Goal: Task Accomplishment & Management: Complete application form

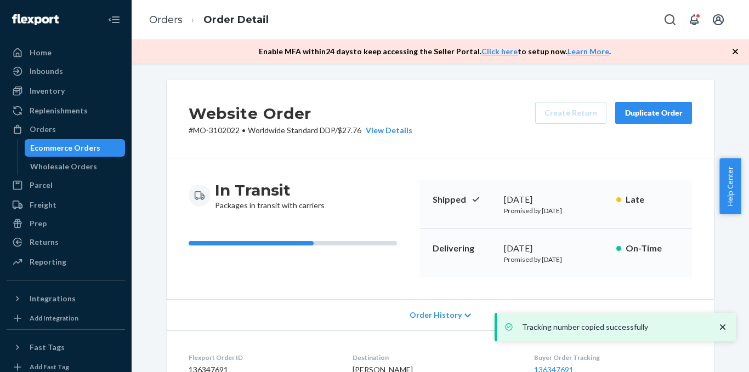
scroll to position [755, 0]
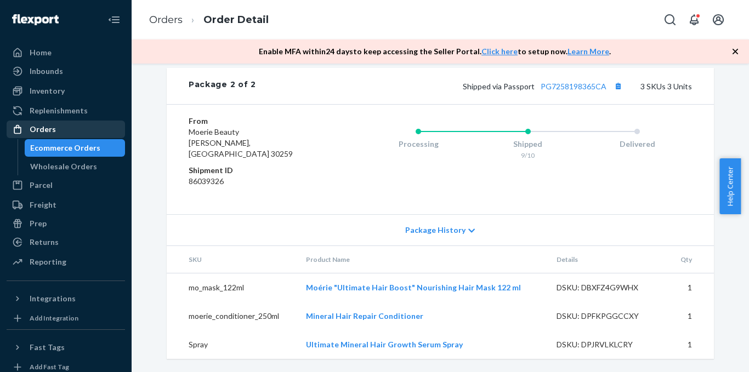
click at [83, 132] on div "Orders" at bounding box center [66, 129] width 116 height 15
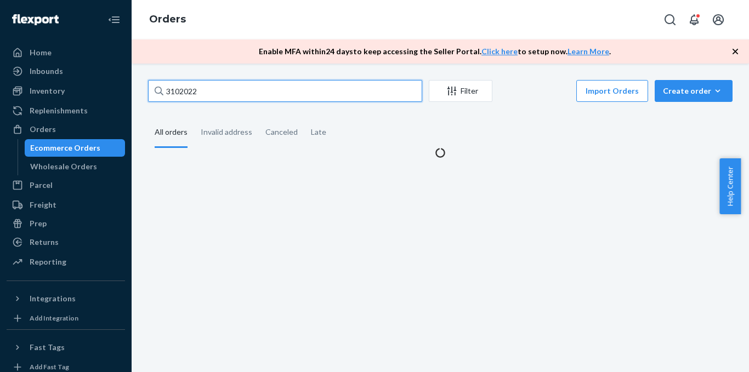
click at [239, 89] on input "3102022" at bounding box center [285, 91] width 274 height 22
paste input "312277"
type input "3122772"
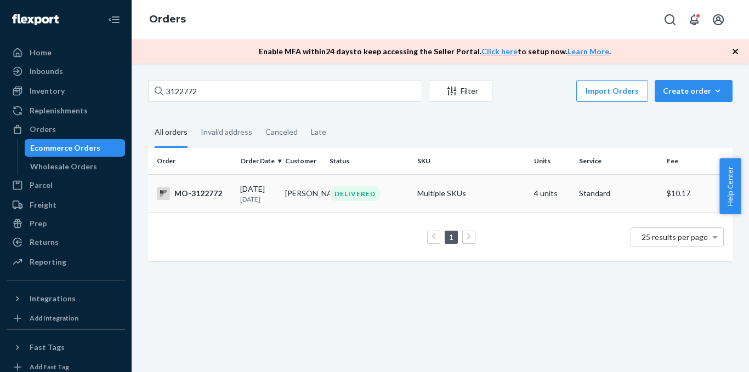
click at [216, 199] on div "MO-3122772" at bounding box center [194, 193] width 75 height 13
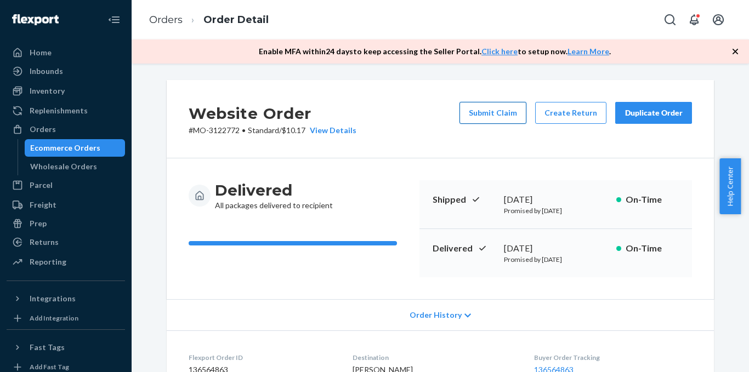
click at [492, 114] on button "Submit Claim" at bounding box center [492, 113] width 67 height 22
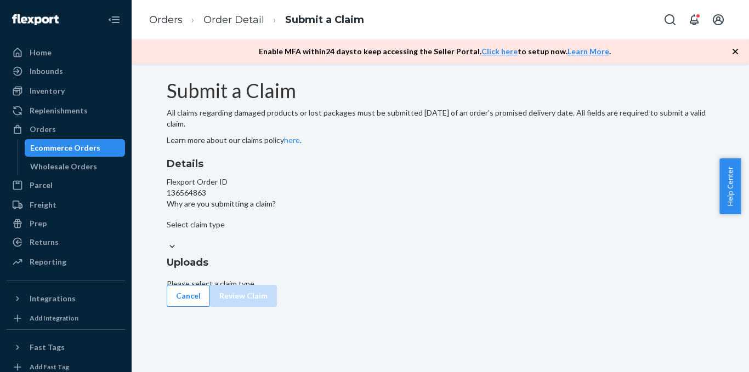
scroll to position [3, 0]
click at [307, 230] on div "Select claim type" at bounding box center [440, 224] width 547 height 11
click at [168, 241] on input "Why are you submitting a claim? Select claim type" at bounding box center [167, 235] width 1 height 11
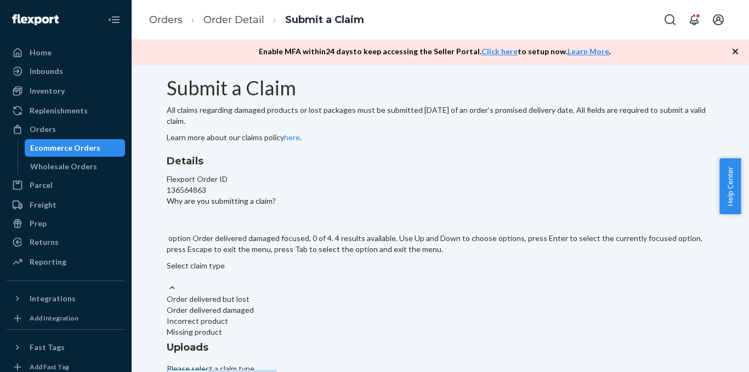
click at [338, 305] on div "Order delivered damaged" at bounding box center [440, 310] width 547 height 11
click at [168, 271] on input "Why are you submitting a claim? option Order delivered damaged focused, 0 of 4.…" at bounding box center [167, 276] width 1 height 11
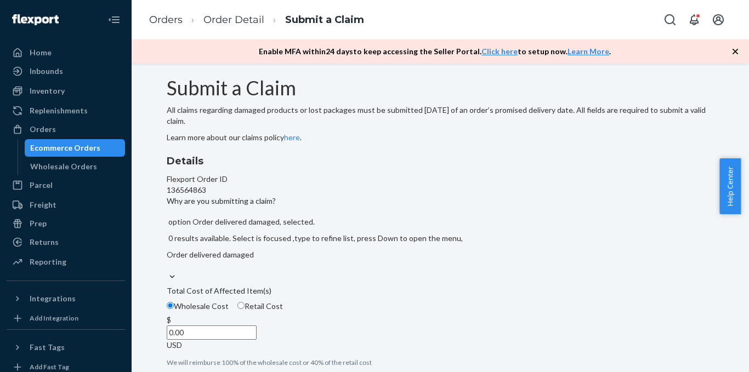
scroll to position [167, 0]
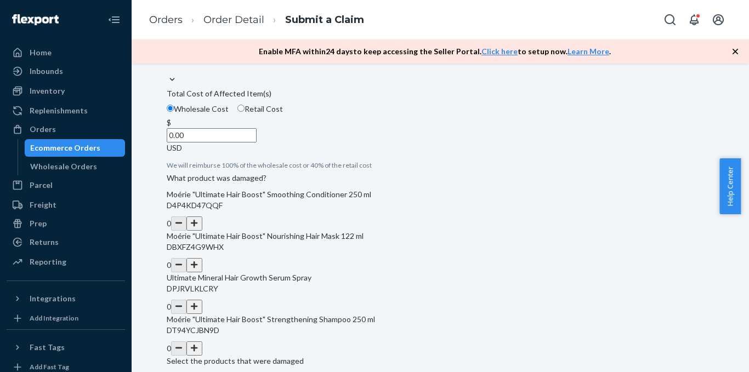
click at [256, 142] on input "0.00" at bounding box center [212, 135] width 90 height 14
type input "14.00"
click at [409, 169] on div "Details Flexport Order ID 136564863 Why are you submitting a claim? Order deliv…" at bounding box center [440, 178] width 547 height 377
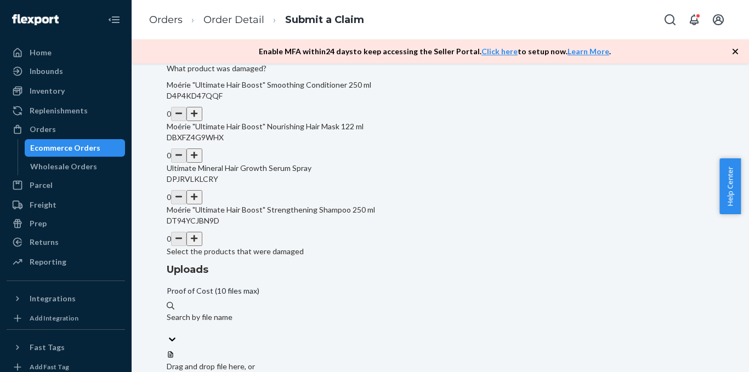
click at [202, 204] on button "button" at bounding box center [193, 197] width 15 height 14
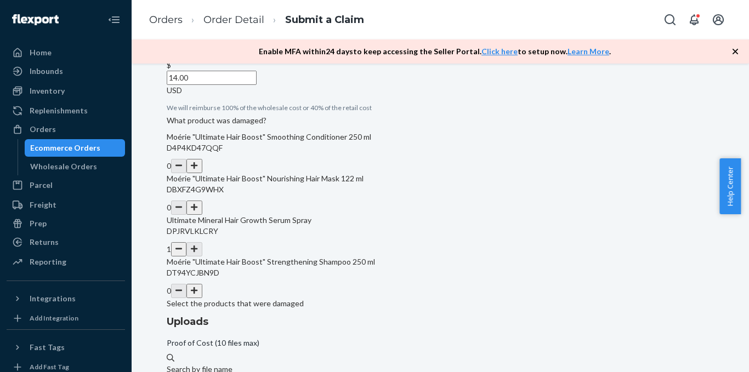
scroll to position [167, 0]
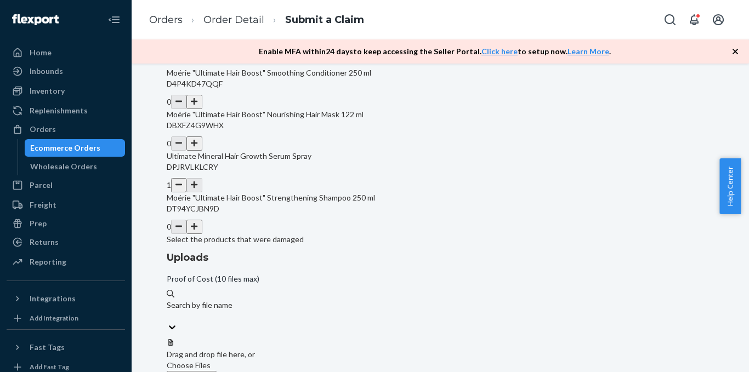
scroll to position [332, 0]
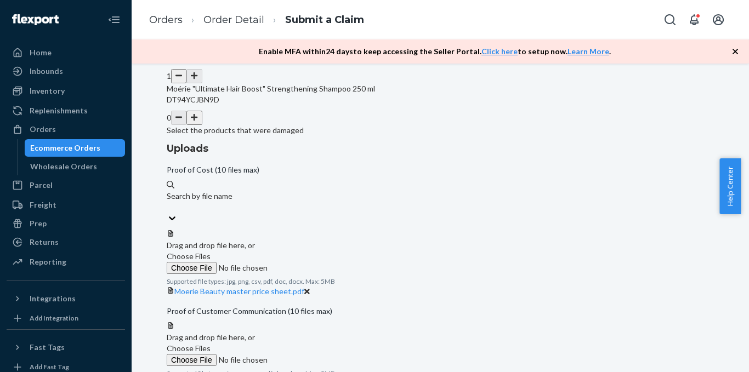
click at [210, 344] on span "Choose Files" at bounding box center [189, 348] width 44 height 9
click at [316, 354] on input "Choose Files" at bounding box center [241, 360] width 149 height 12
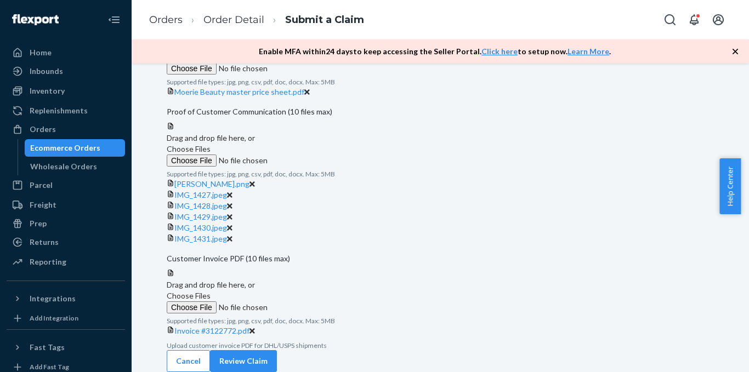
scroll to position [697, 0]
click at [277, 350] on button "Review Claim" at bounding box center [243, 361] width 67 height 22
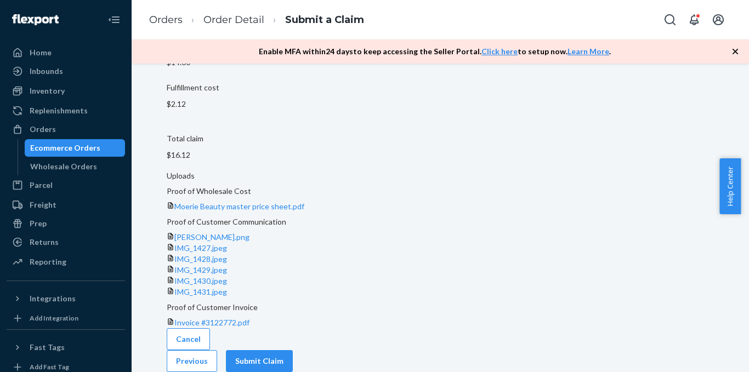
scroll to position [349, 0]
click at [293, 350] on button "Submit Claim" at bounding box center [259, 361] width 67 height 22
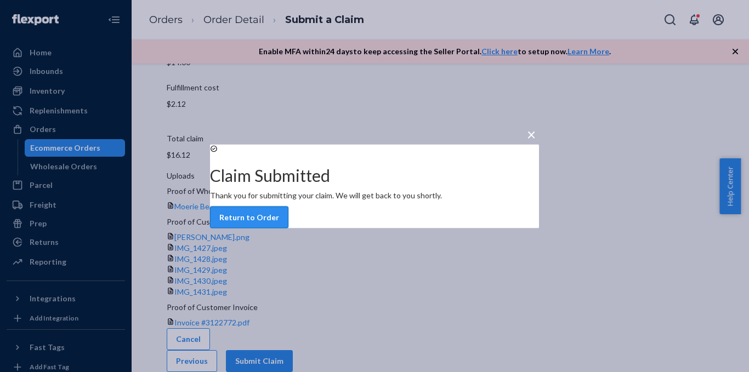
click at [288, 228] on button "Return to Order" at bounding box center [249, 217] width 78 height 22
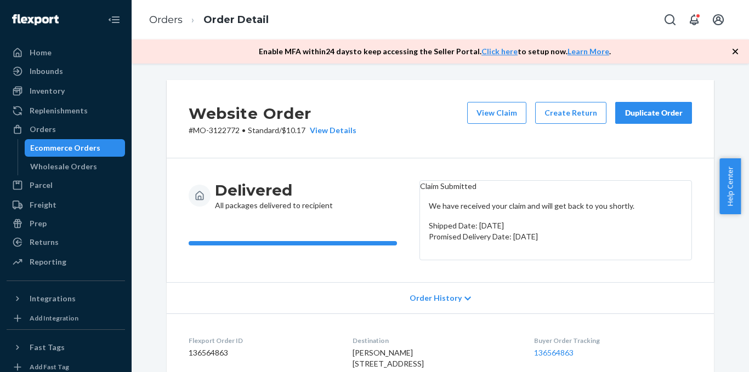
click at [651, 118] on div "Duplicate Order" at bounding box center [653, 112] width 58 height 11
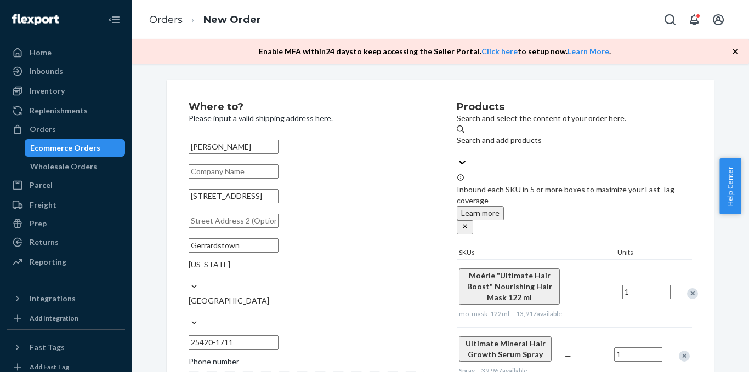
click at [687, 288] on div "Remove Item" at bounding box center [692, 293] width 11 height 11
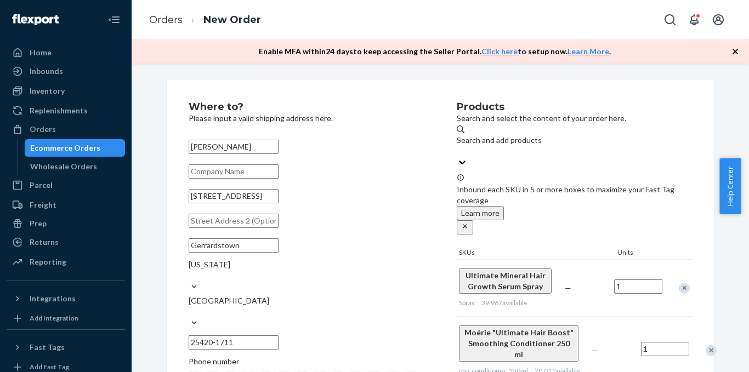
click at [691, 336] on div at bounding box center [704, 350] width 27 height 29
click at [705, 345] on div "Remove Item" at bounding box center [710, 350] width 11 height 11
click at [698, 345] on div "Remove Item" at bounding box center [703, 350] width 11 height 11
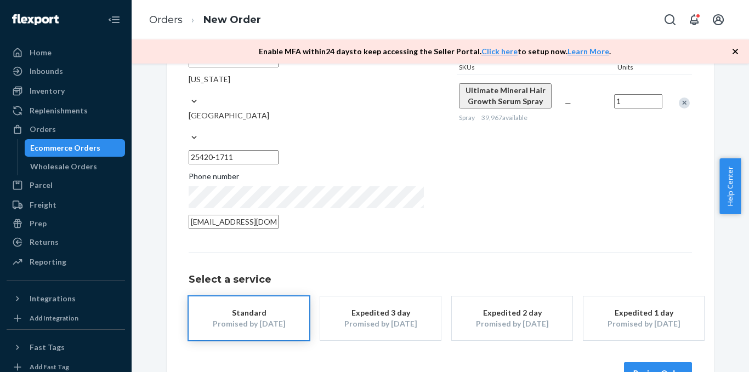
scroll to position [195, 0]
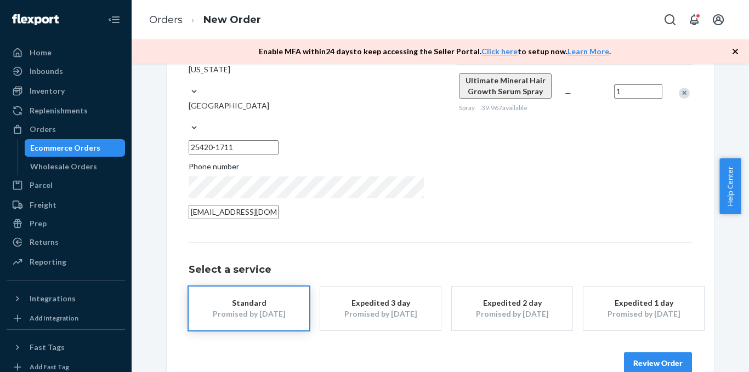
click at [663, 352] on button "Review Order" at bounding box center [658, 363] width 68 height 22
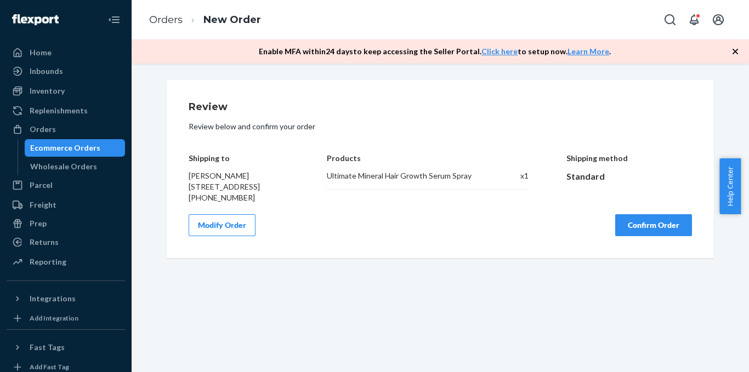
click at [635, 236] on button "Confirm Order" at bounding box center [653, 225] width 77 height 22
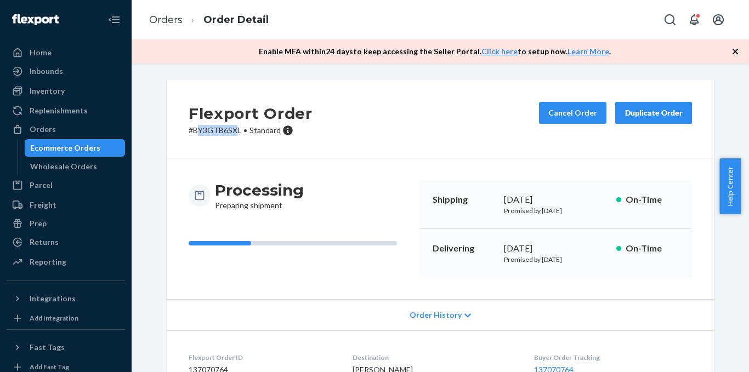
drag, startPoint x: 233, startPoint y: 128, endPoint x: 195, endPoint y: 132, distance: 38.5
click at [195, 132] on p "# BY3GTB6SXL • Standard" at bounding box center [250, 130] width 124 height 11
drag, startPoint x: 238, startPoint y: 132, endPoint x: 190, endPoint y: 132, distance: 47.7
click at [190, 132] on p "# BY3GTB6SXL • Standard" at bounding box center [250, 130] width 124 height 11
copy p "BY3GTB6SXL"
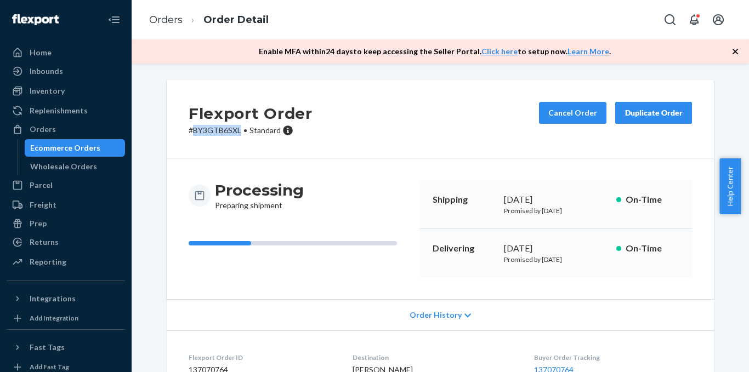
click at [44, 124] on div "Orders" at bounding box center [43, 129] width 26 height 11
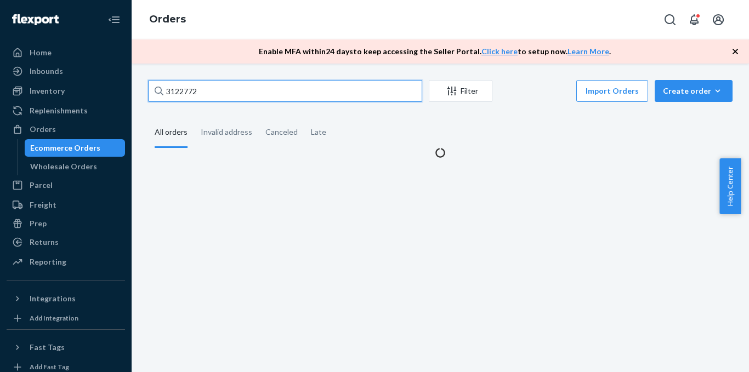
click at [242, 89] on input "3122772" at bounding box center [285, 91] width 274 height 22
paste input "3077774"
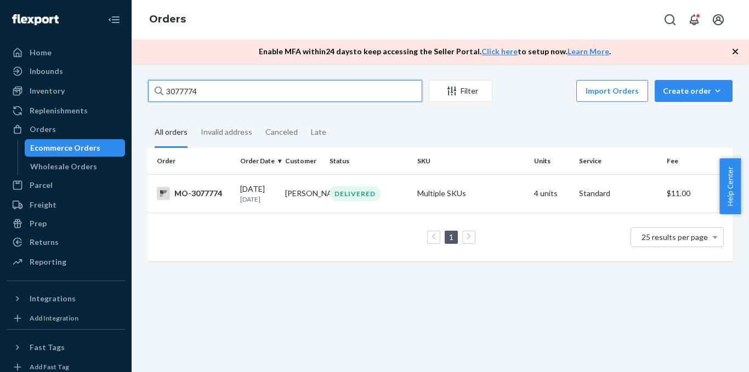
drag, startPoint x: 178, startPoint y: 89, endPoint x: 137, endPoint y: 88, distance: 41.1
click at [138, 88] on div "3077774 Filter Import Orders Create order Ecommerce order Removal order All ord…" at bounding box center [440, 218] width 617 height 309
type input "3077774"
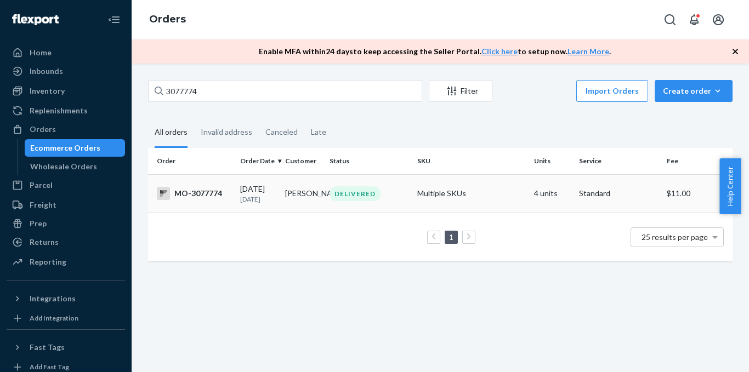
click at [198, 196] on div "MO-3077774" at bounding box center [194, 193] width 75 height 13
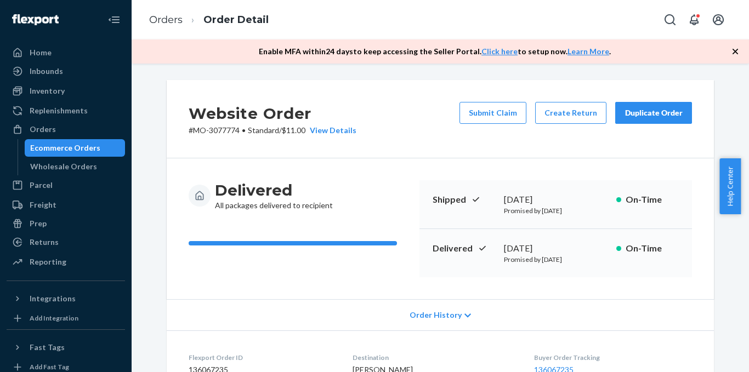
click at [658, 122] on button "Duplicate Order" at bounding box center [653, 113] width 77 height 22
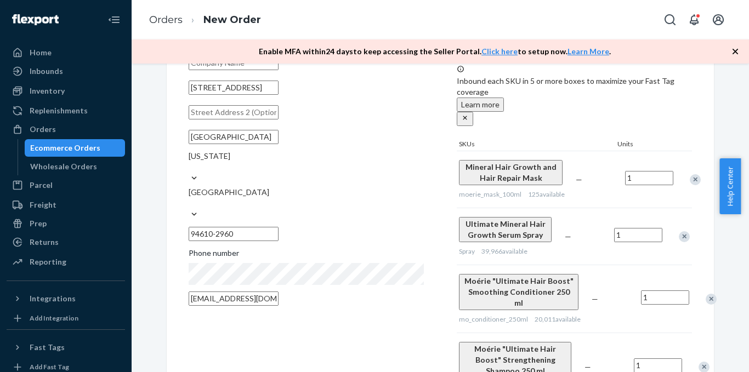
scroll to position [110, 0]
click at [689, 173] on div "Remove Item" at bounding box center [694, 178] width 11 height 11
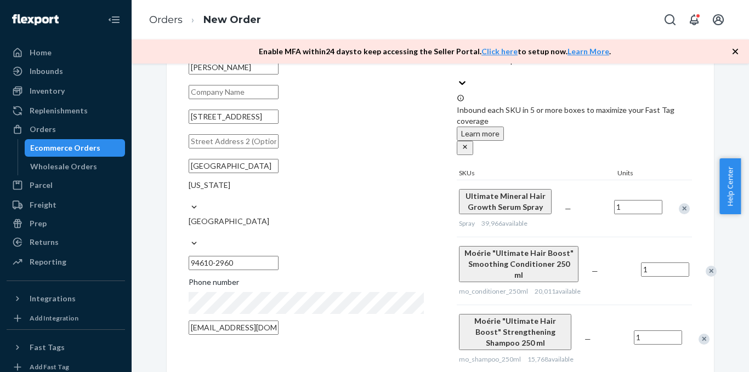
click at [705, 266] on div "Remove Item" at bounding box center [710, 271] width 11 height 11
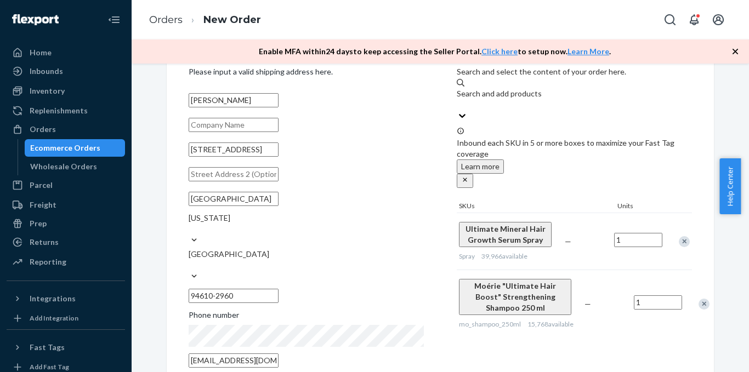
click at [698, 299] on div "Remove Item" at bounding box center [703, 304] width 11 height 11
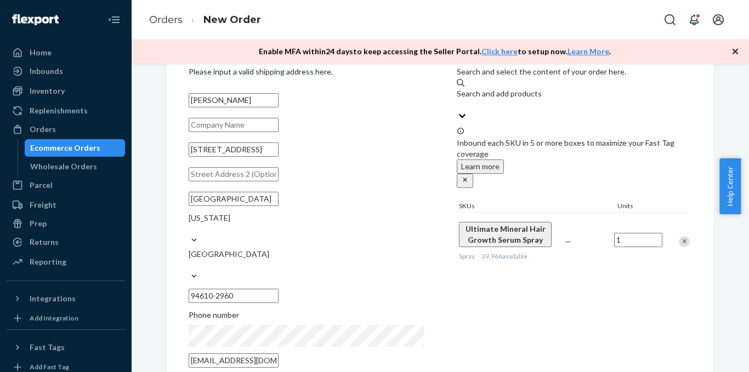
click at [660, 329] on div "Products Search and select the content of your order here. Search and add produ…" at bounding box center [573, 214] width 235 height 319
click at [620, 322] on div "Products Search and select the content of your order here. Search and add produ…" at bounding box center [573, 214] width 235 height 319
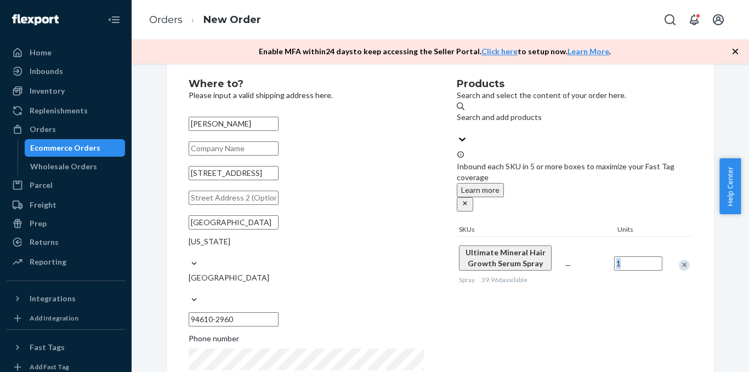
scroll to position [0, 0]
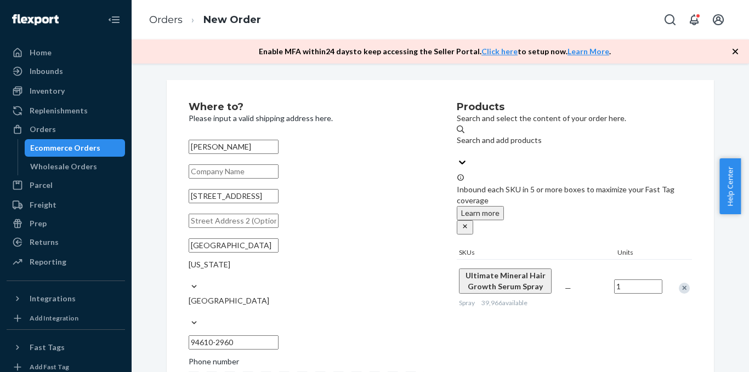
click at [618, 115] on div "Products Search and select the content of your order here. Search and add produ…" at bounding box center [573, 261] width 235 height 319
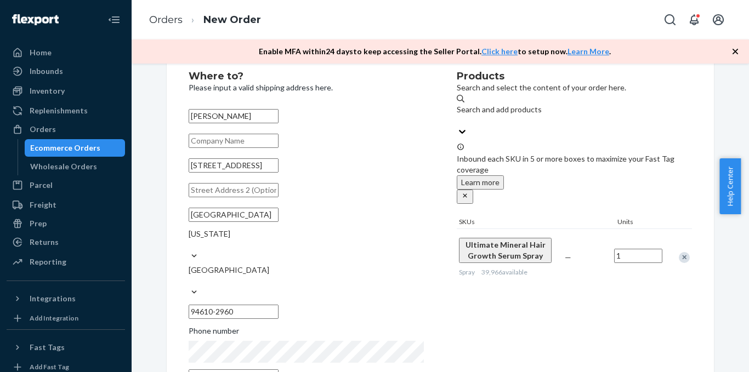
scroll to position [47, 0]
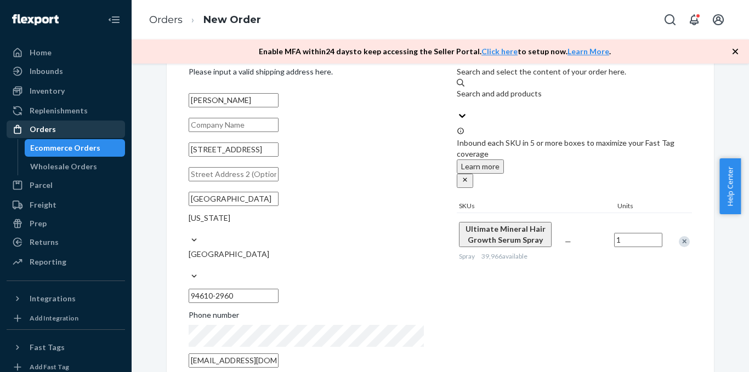
click at [76, 131] on div "Orders" at bounding box center [66, 129] width 116 height 15
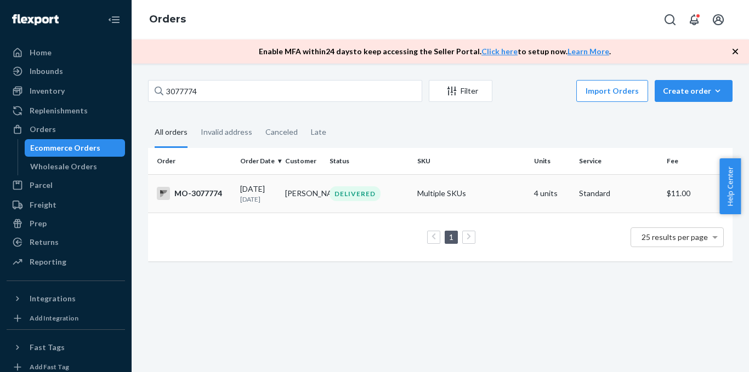
click at [220, 198] on div "MO-3077774" at bounding box center [194, 193] width 75 height 13
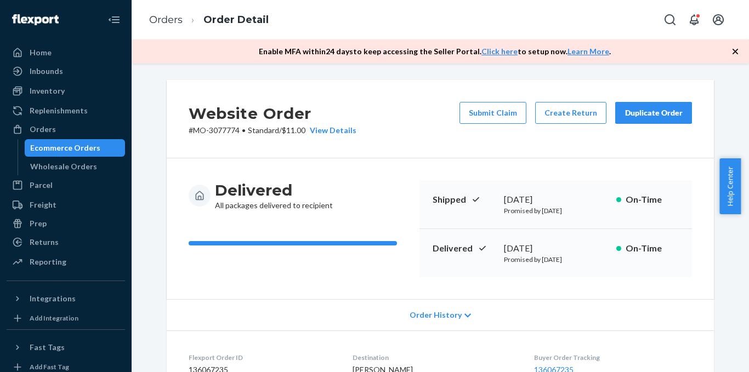
scroll to position [164, 0]
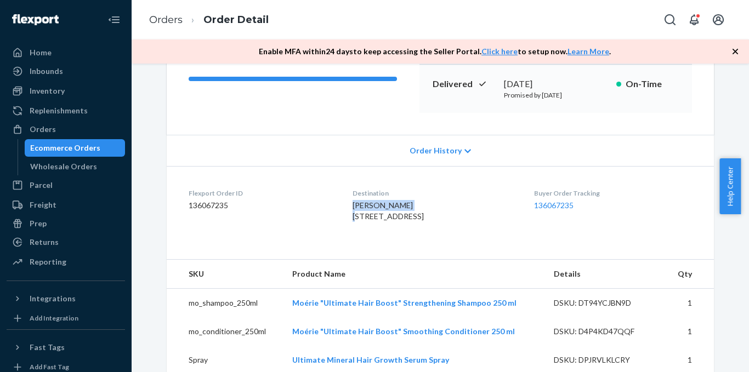
drag, startPoint x: 340, startPoint y: 206, endPoint x: 433, endPoint y: 206, distance: 93.7
click at [433, 206] on dl "Flexport Order ID 136067235 Destination [PERSON_NAME] [STREET_ADDRESS] US Buyer…" at bounding box center [440, 207] width 547 height 82
copy span "[PERSON_NAME]"
click at [62, 130] on div "Orders" at bounding box center [66, 129] width 116 height 15
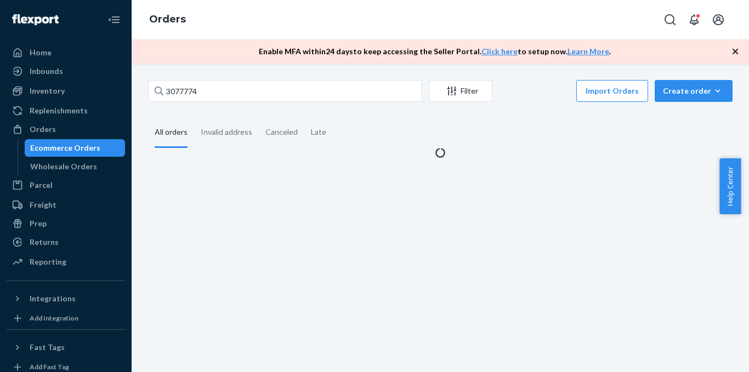
click at [222, 104] on div "3077774 Filter Import Orders Create order Ecommerce order Removal order" at bounding box center [440, 92] width 584 height 25
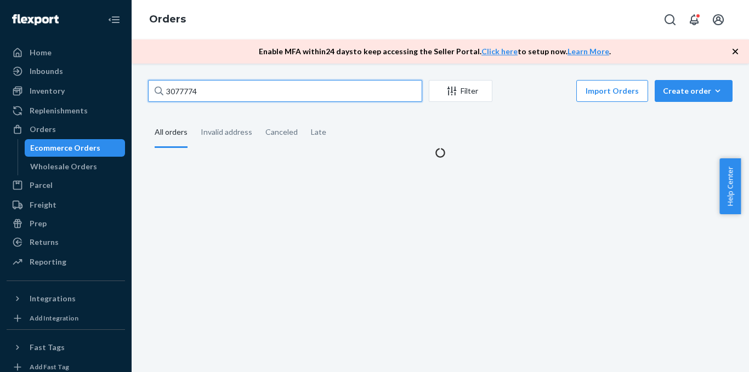
click at [221, 101] on input "3077774" at bounding box center [285, 91] width 274 height 22
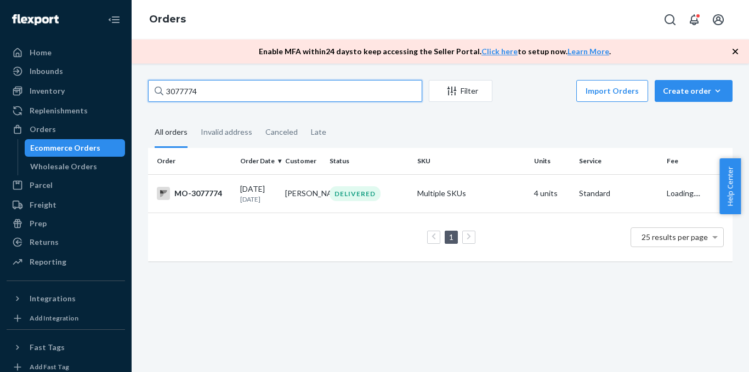
paste input "[PERSON_NAME]"
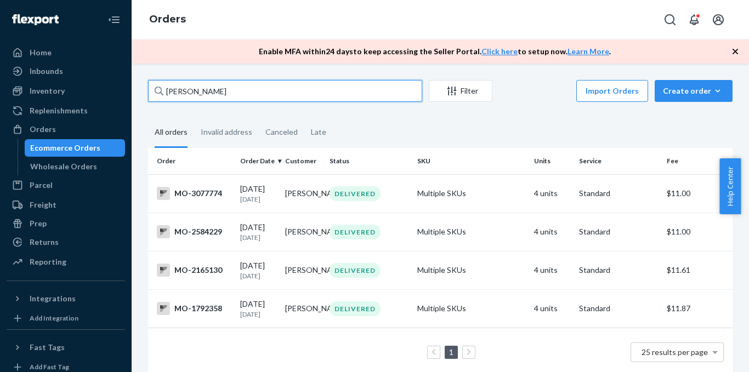
click at [248, 91] on input "[PERSON_NAME]" at bounding box center [285, 91] width 274 height 22
paste input "3140891"
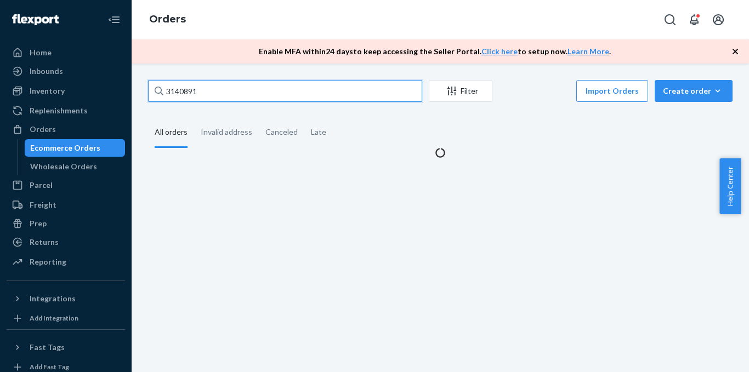
type input "3140891"
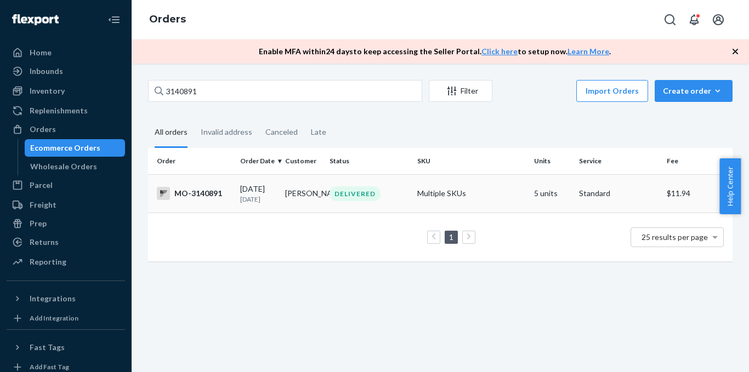
click at [188, 194] on div "MO-3140891" at bounding box center [194, 193] width 75 height 13
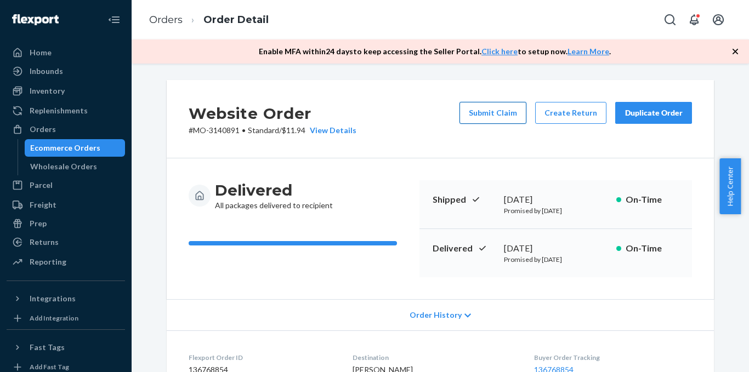
click at [500, 118] on button "Submit Claim" at bounding box center [492, 113] width 67 height 22
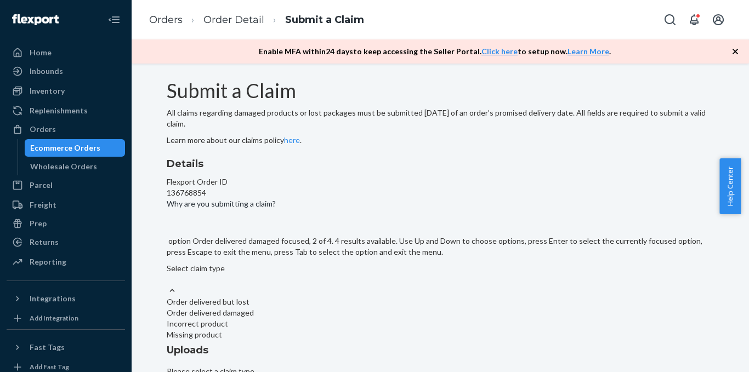
click at [362, 307] on div "Order delivered damaged" at bounding box center [440, 312] width 547 height 11
click at [168, 274] on input "Why are you submitting a claim? option Order delivered damaged focused, 2 of 4.…" at bounding box center [167, 279] width 1 height 11
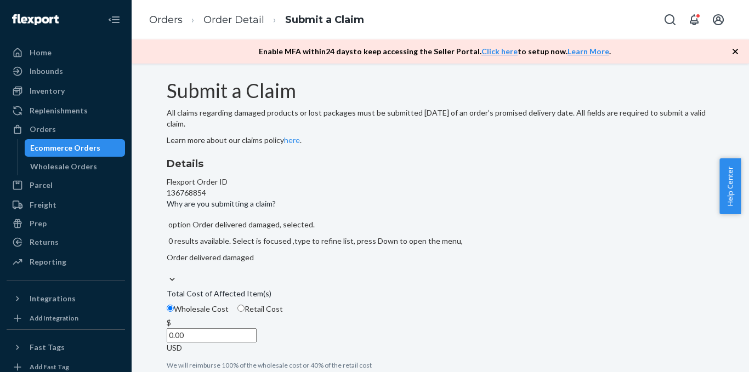
scroll to position [164, 0]
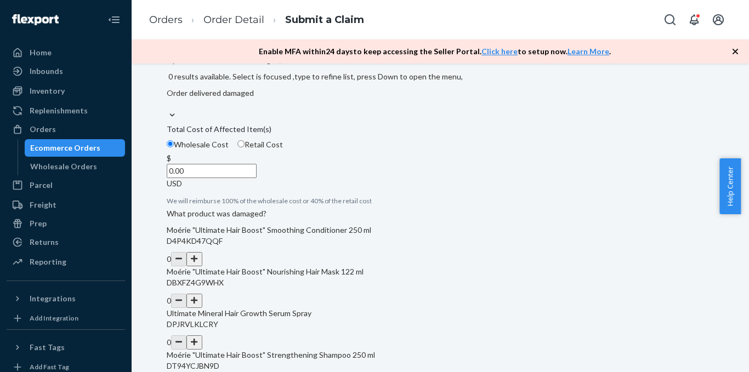
click at [256, 178] on input "0.00" at bounding box center [212, 171] width 90 height 14
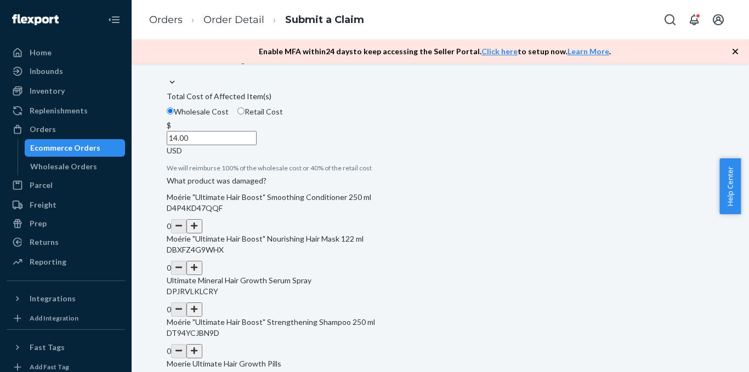
scroll to position [219, 0]
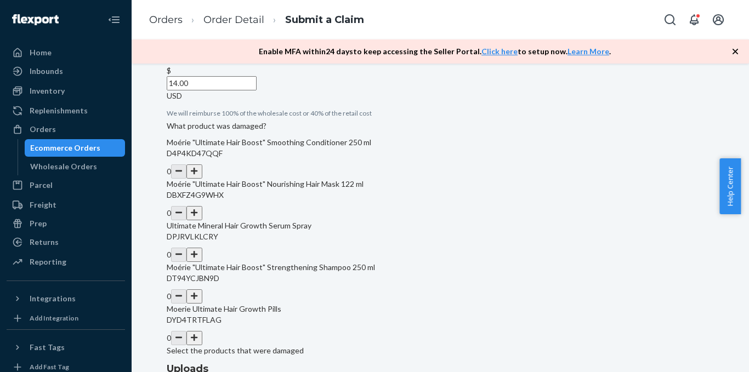
type input "14.00"
click at [202, 262] on button "button" at bounding box center [193, 255] width 15 height 14
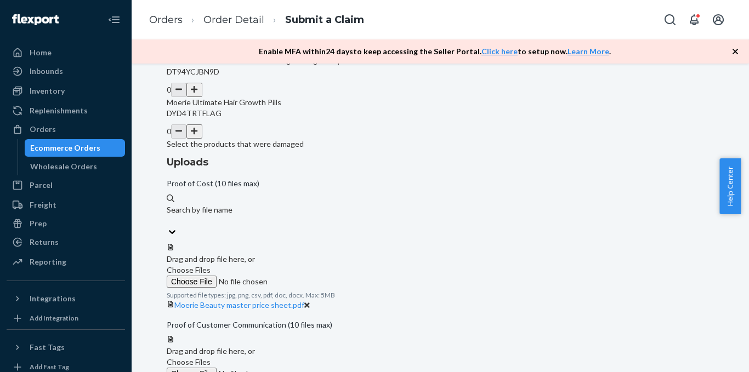
scroll to position [438, 0]
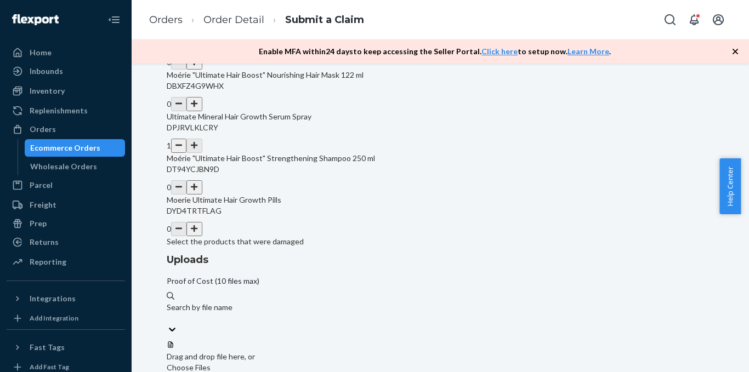
scroll to position [247, 0]
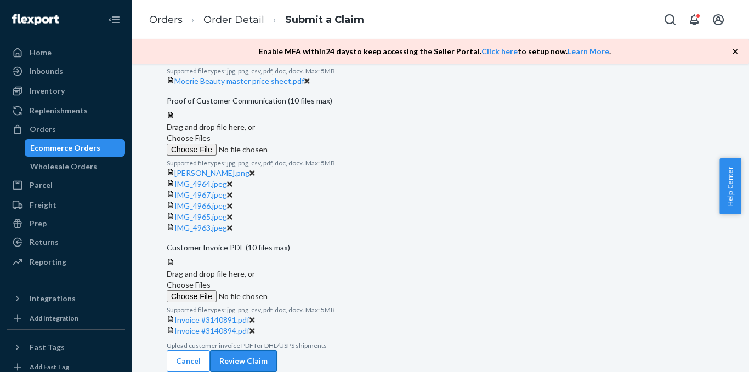
click at [277, 351] on button "Review Claim" at bounding box center [243, 361] width 67 height 22
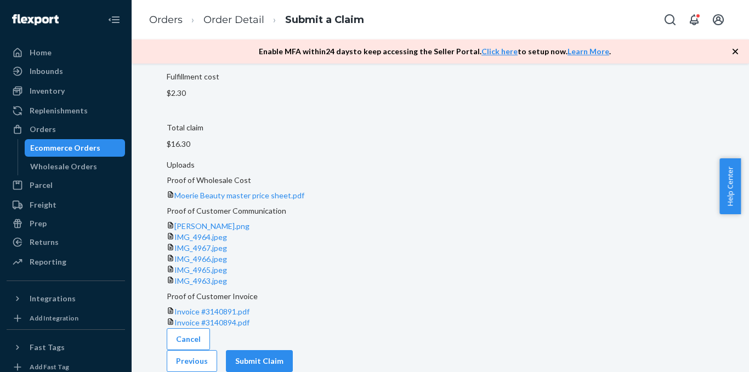
scroll to position [391, 0]
click at [293, 350] on button "Submit Claim" at bounding box center [259, 361] width 67 height 22
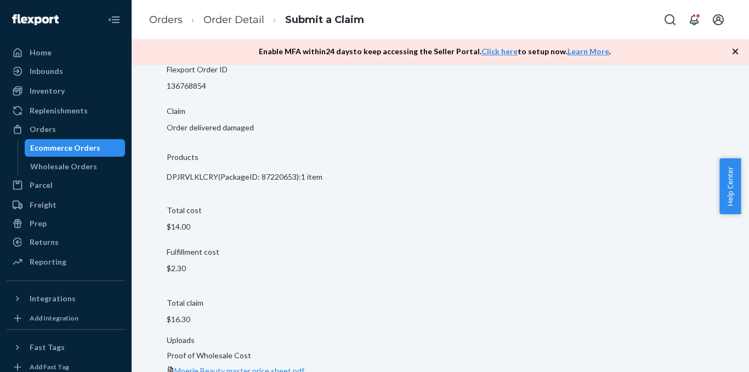
scroll to position [62, 0]
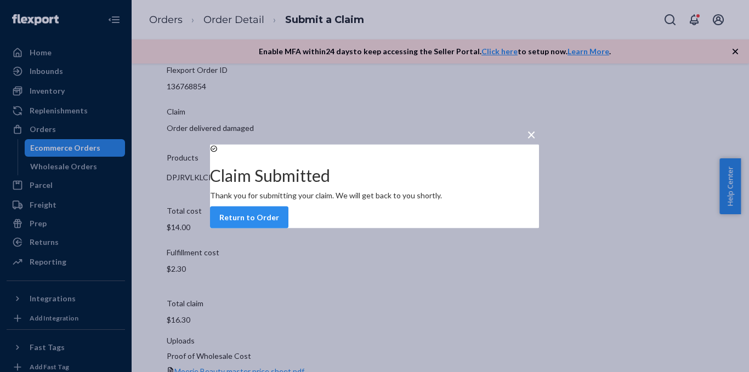
click at [335, 228] on div "Claim Submitted Thank you for submitting your claim. We will get back to you sh…" at bounding box center [374, 186] width 329 height 84
click at [288, 227] on button "Return to Order" at bounding box center [249, 217] width 78 height 22
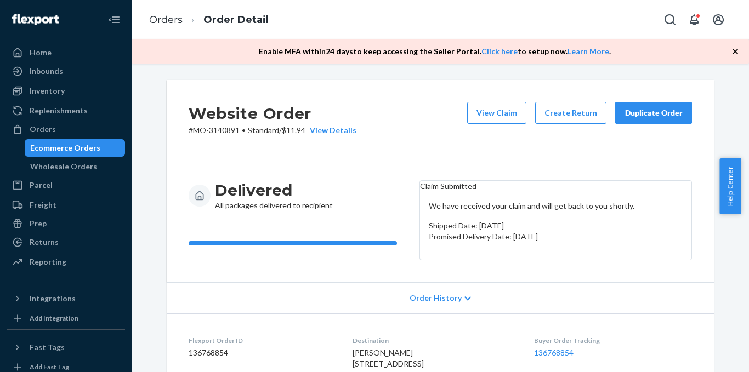
click at [653, 108] on div "Duplicate Order" at bounding box center [653, 112] width 58 height 11
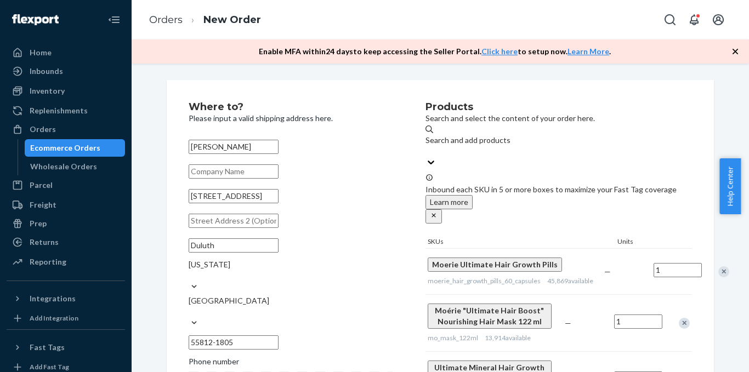
scroll to position [55, 0]
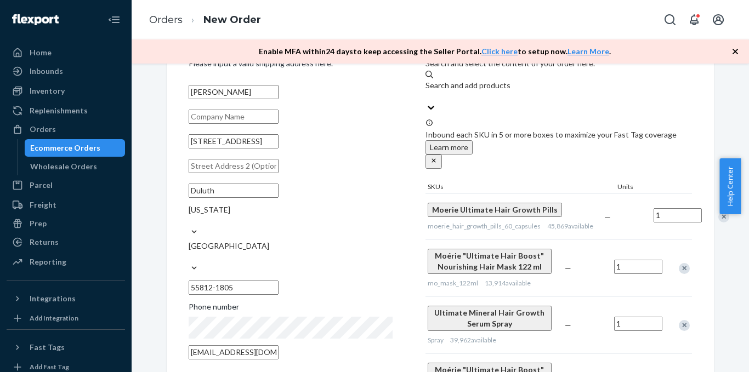
click at [718, 212] on div "Remove Item" at bounding box center [723, 217] width 11 height 11
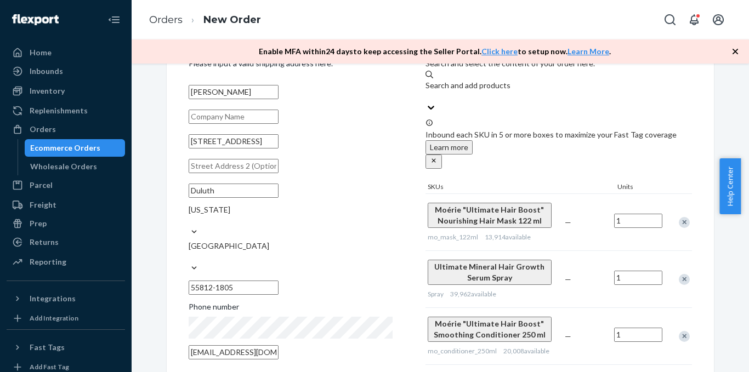
click at [683, 208] on div at bounding box center [677, 222] width 27 height 29
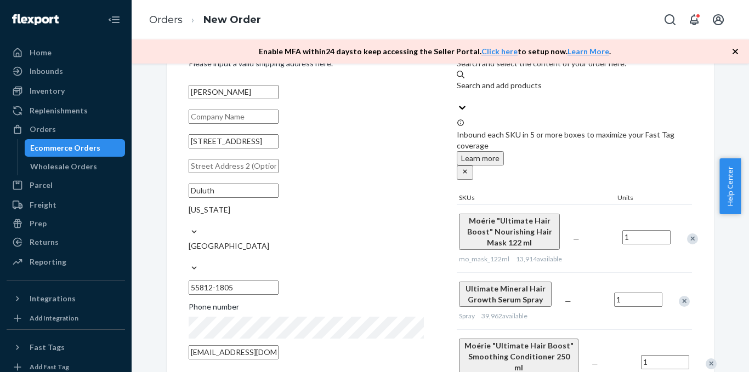
click at [687, 233] on div "Remove Item" at bounding box center [692, 238] width 11 height 11
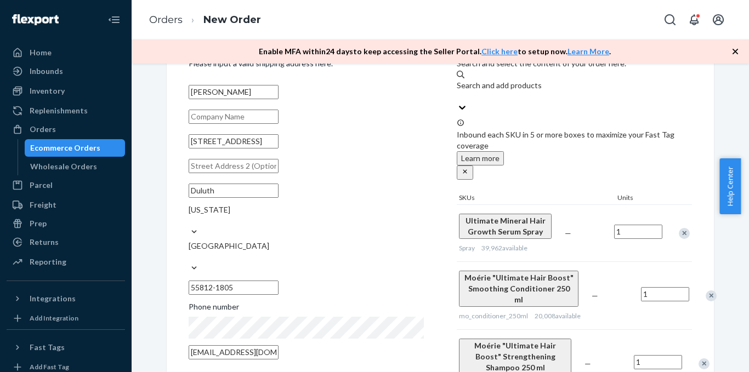
click at [691, 281] on div at bounding box center [704, 295] width 27 height 29
click at [705, 290] on div "Remove Item" at bounding box center [710, 295] width 11 height 11
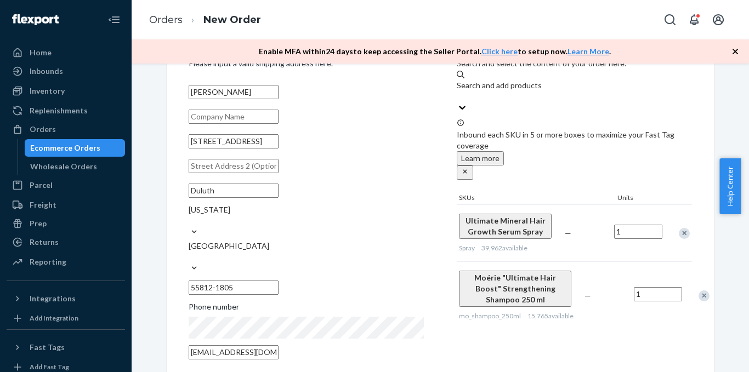
click at [698, 290] on div "Remove Item" at bounding box center [703, 295] width 11 height 11
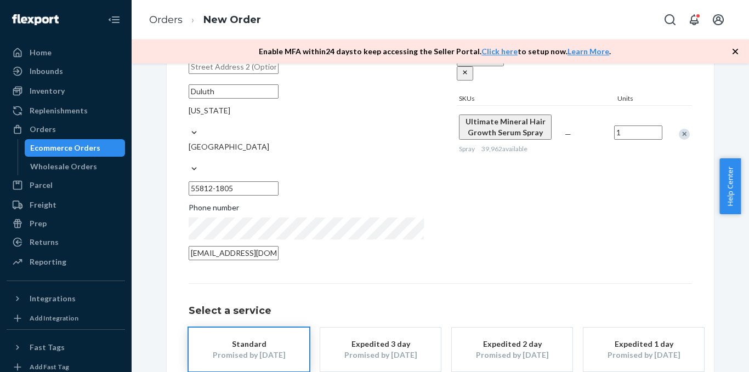
scroll to position [195, 0]
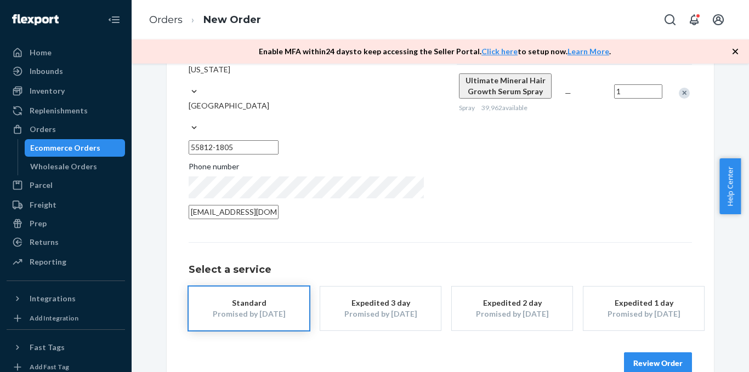
click at [666, 352] on button "Review Order" at bounding box center [658, 363] width 68 height 22
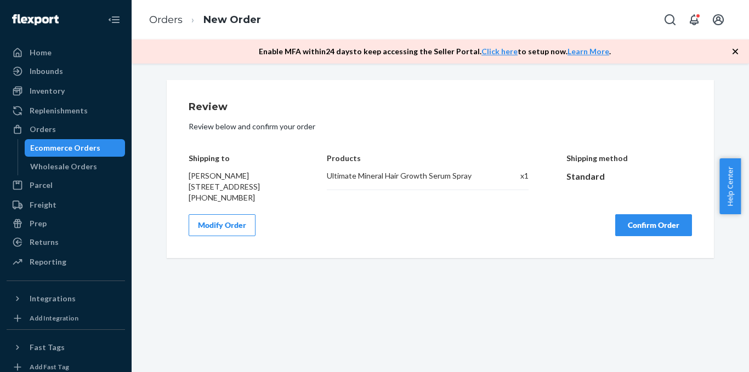
scroll to position [0, 0]
click at [661, 236] on button "Confirm Order" at bounding box center [653, 225] width 77 height 22
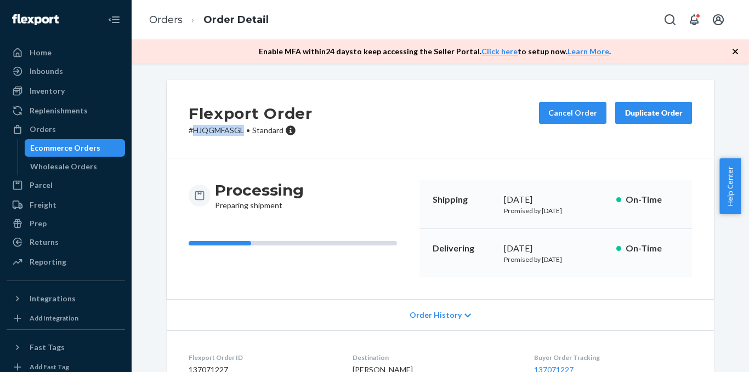
drag, startPoint x: 239, startPoint y: 129, endPoint x: 188, endPoint y: 126, distance: 51.6
click at [188, 126] on p "# HJQGMFASGL • Standard" at bounding box center [250, 130] width 124 height 11
copy p "HJQGMFASGL"
click at [48, 134] on div "Orders" at bounding box center [43, 129] width 26 height 11
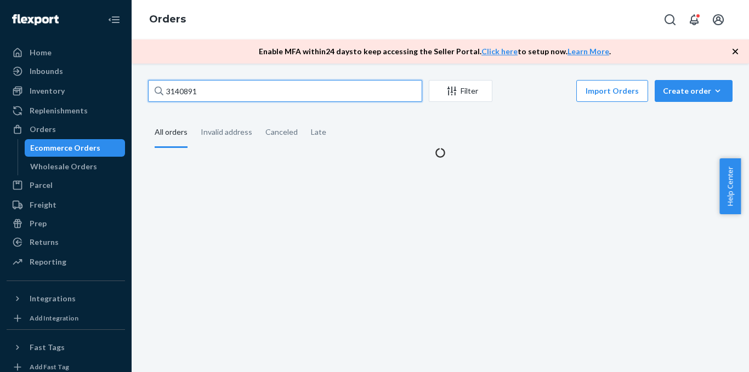
click at [196, 90] on input "3140891" at bounding box center [285, 91] width 274 height 22
paste input "080935"
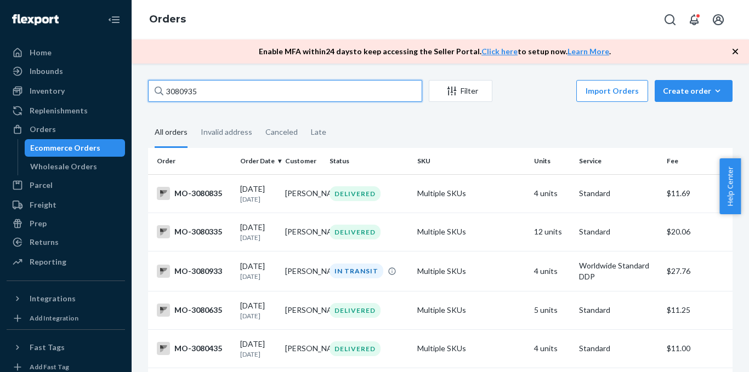
click at [277, 83] on input "3080935" at bounding box center [285, 91] width 274 height 22
paste input "[PERSON_NAME]"
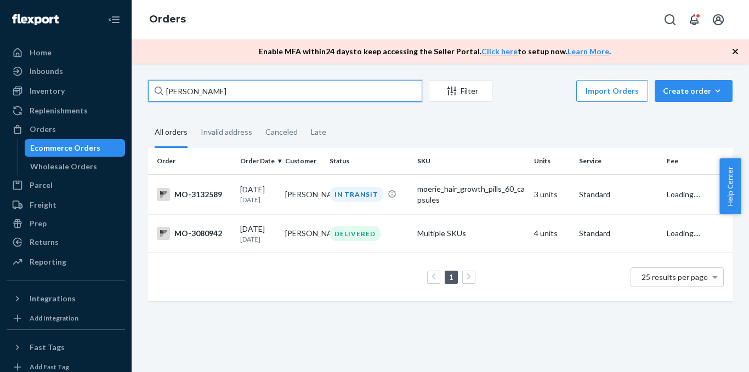
drag, startPoint x: 177, startPoint y: 91, endPoint x: 149, endPoint y: 94, distance: 28.1
click at [149, 94] on input "[PERSON_NAME]" at bounding box center [285, 91] width 274 height 22
type input "[PERSON_NAME]"
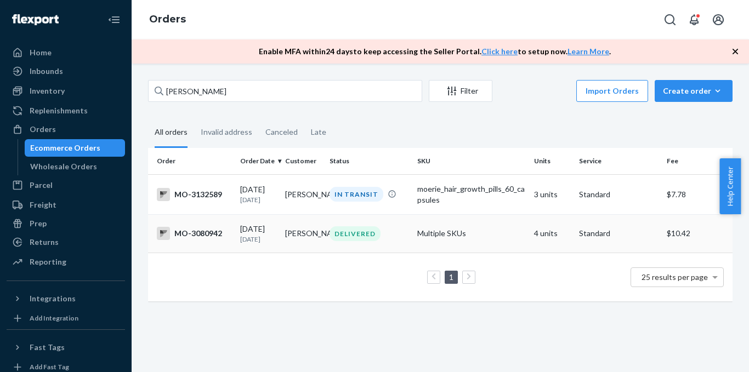
click at [197, 237] on div "MO-3080942" at bounding box center [194, 233] width 75 height 13
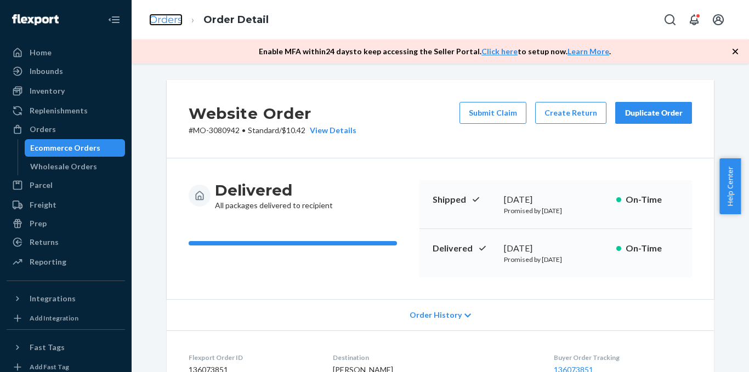
click at [171, 15] on link "Orders" at bounding box center [165, 20] width 33 height 12
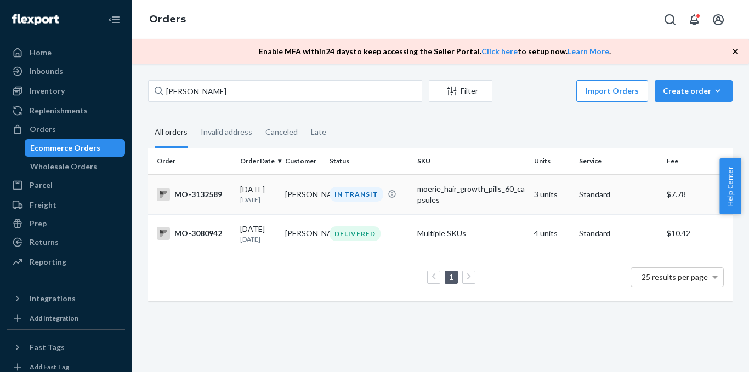
click at [197, 189] on div "MO-3132589" at bounding box center [194, 194] width 75 height 13
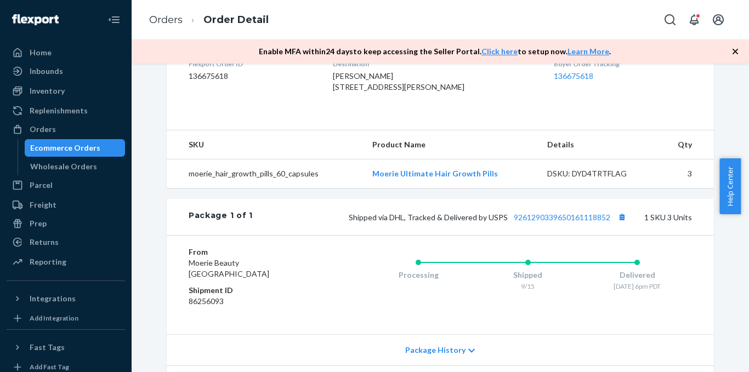
scroll to position [329, 0]
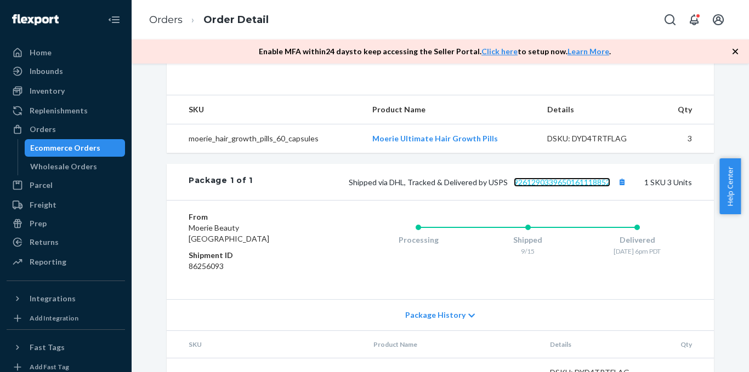
click at [563, 187] on link "9261290339650161118852" at bounding box center [561, 182] width 96 height 9
click at [620, 189] on button "Copy tracking number" at bounding box center [621, 182] width 14 height 14
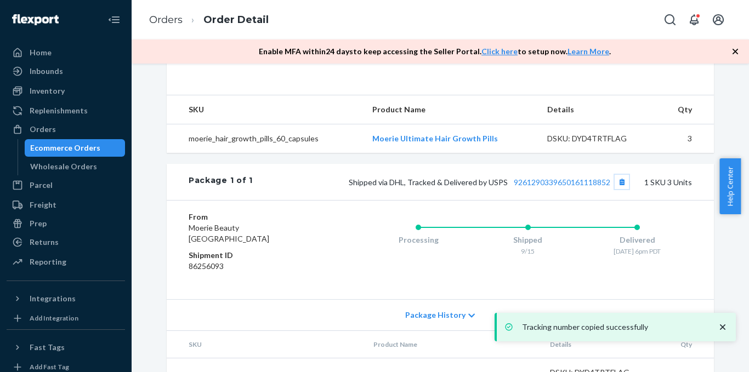
scroll to position [384, 0]
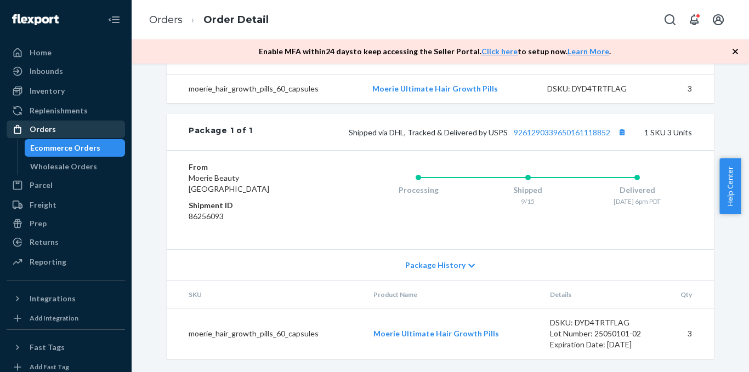
click at [41, 129] on div "Orders" at bounding box center [43, 129] width 26 height 11
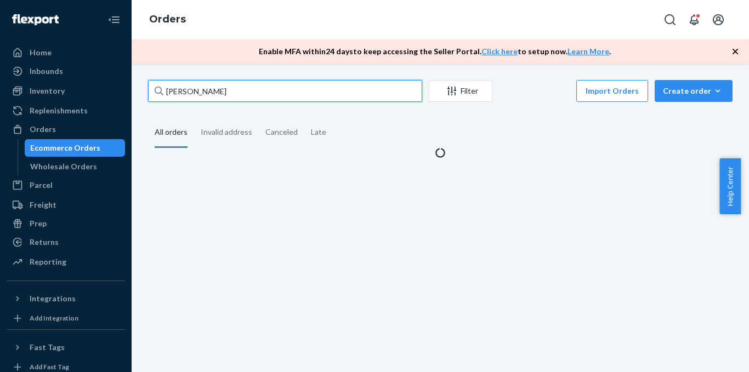
click at [247, 86] on input "[PERSON_NAME]" at bounding box center [285, 91] width 274 height 22
paste input "3085670"
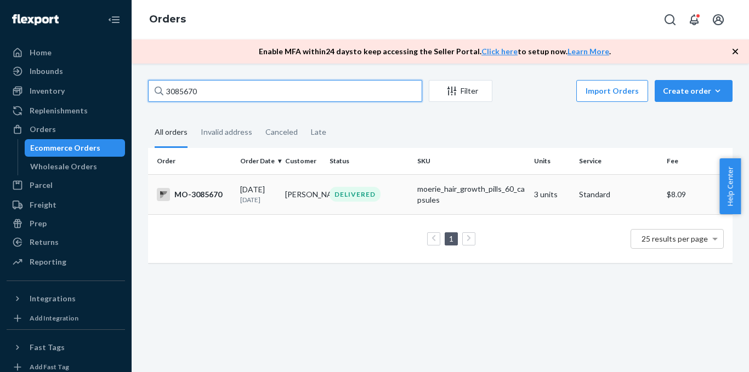
type input "3085670"
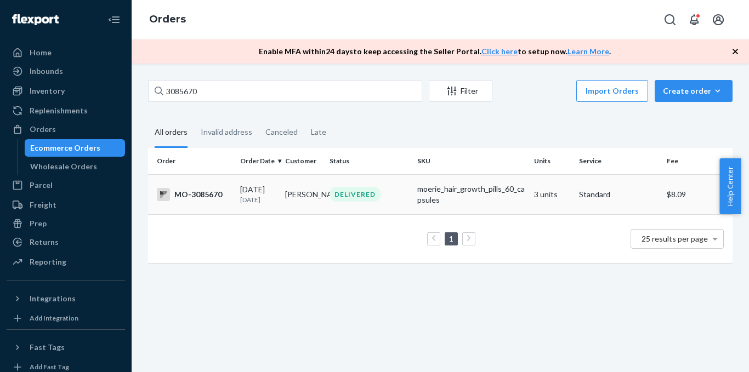
click at [196, 203] on td "MO-3085670" at bounding box center [192, 194] width 88 height 40
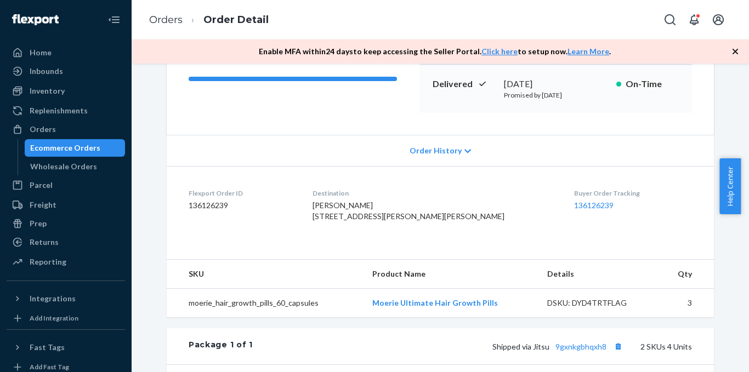
scroll to position [429, 0]
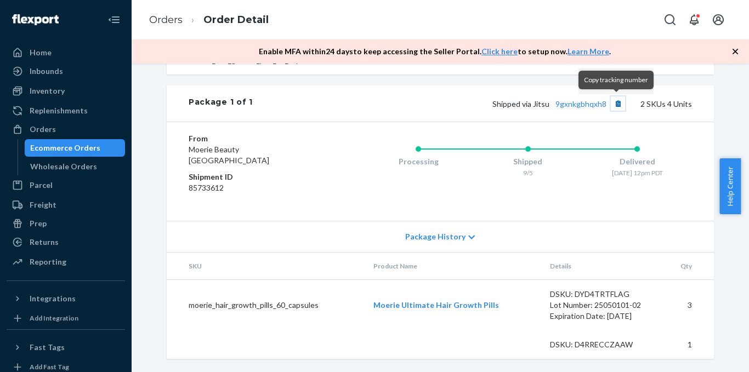
click at [615, 107] on button "Copy tracking number" at bounding box center [617, 103] width 14 height 14
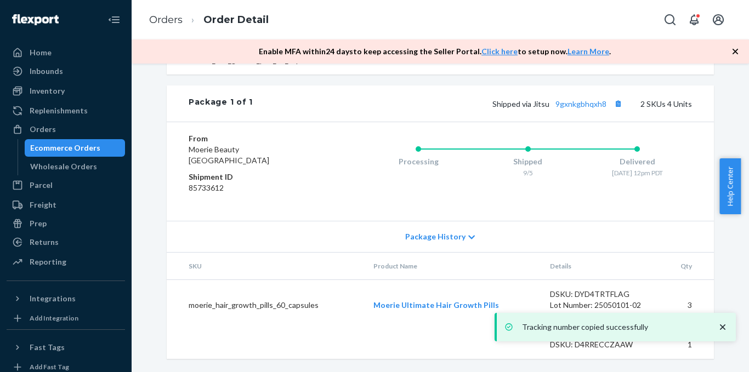
click at [580, 109] on div "Shipped via Jitsu 9gxnkgbhqxh8 2 SKUs 4 Units" at bounding box center [472, 103] width 439 height 14
click at [580, 106] on link "9gxnkgbhqxh8" at bounding box center [580, 103] width 51 height 9
